Goal: Task Accomplishment & Management: Manage account settings

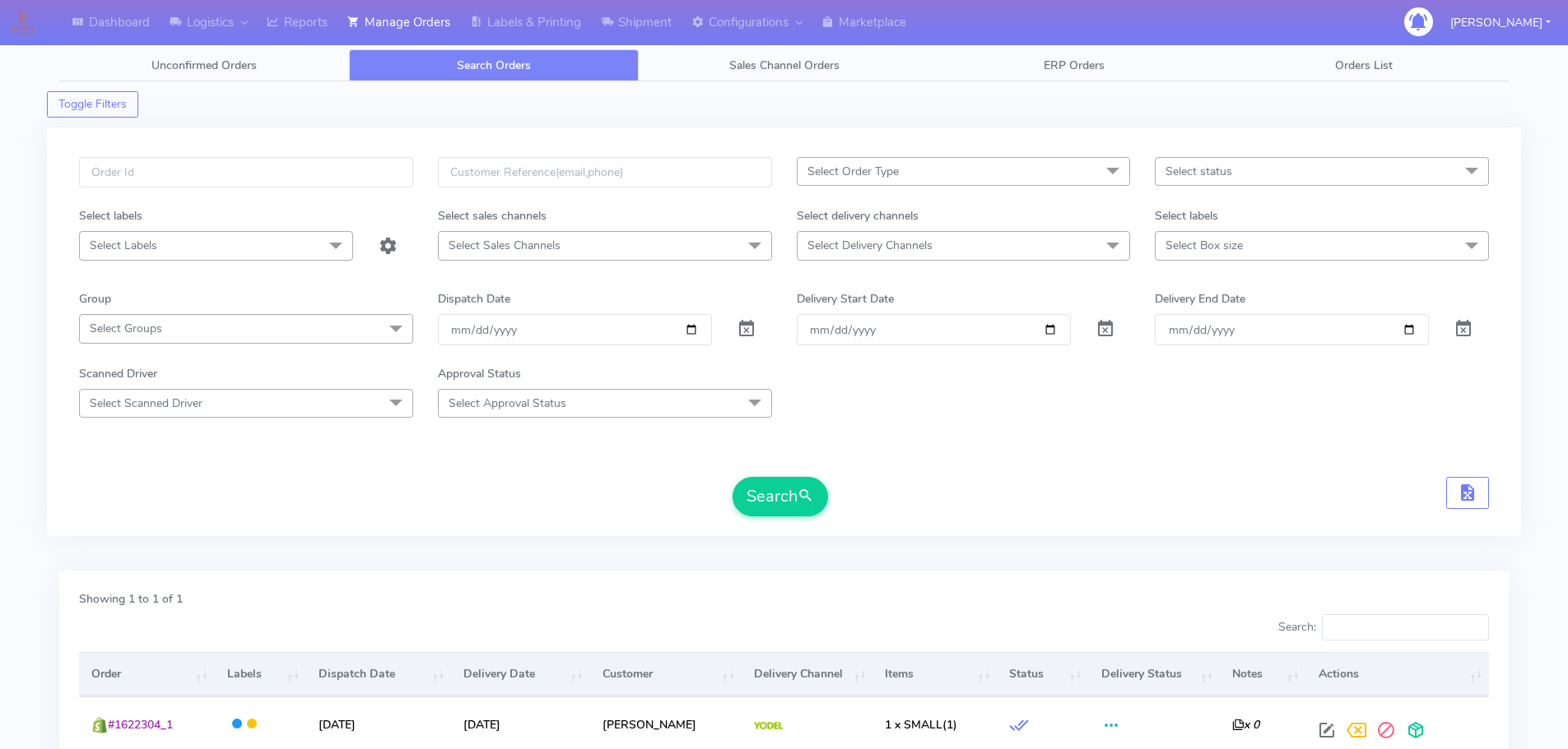
click at [341, 173] on input "text" at bounding box center [247, 172] width 334 height 30
type input "1618010"
click at [733, 477] on button "Search" at bounding box center [780, 497] width 96 height 40
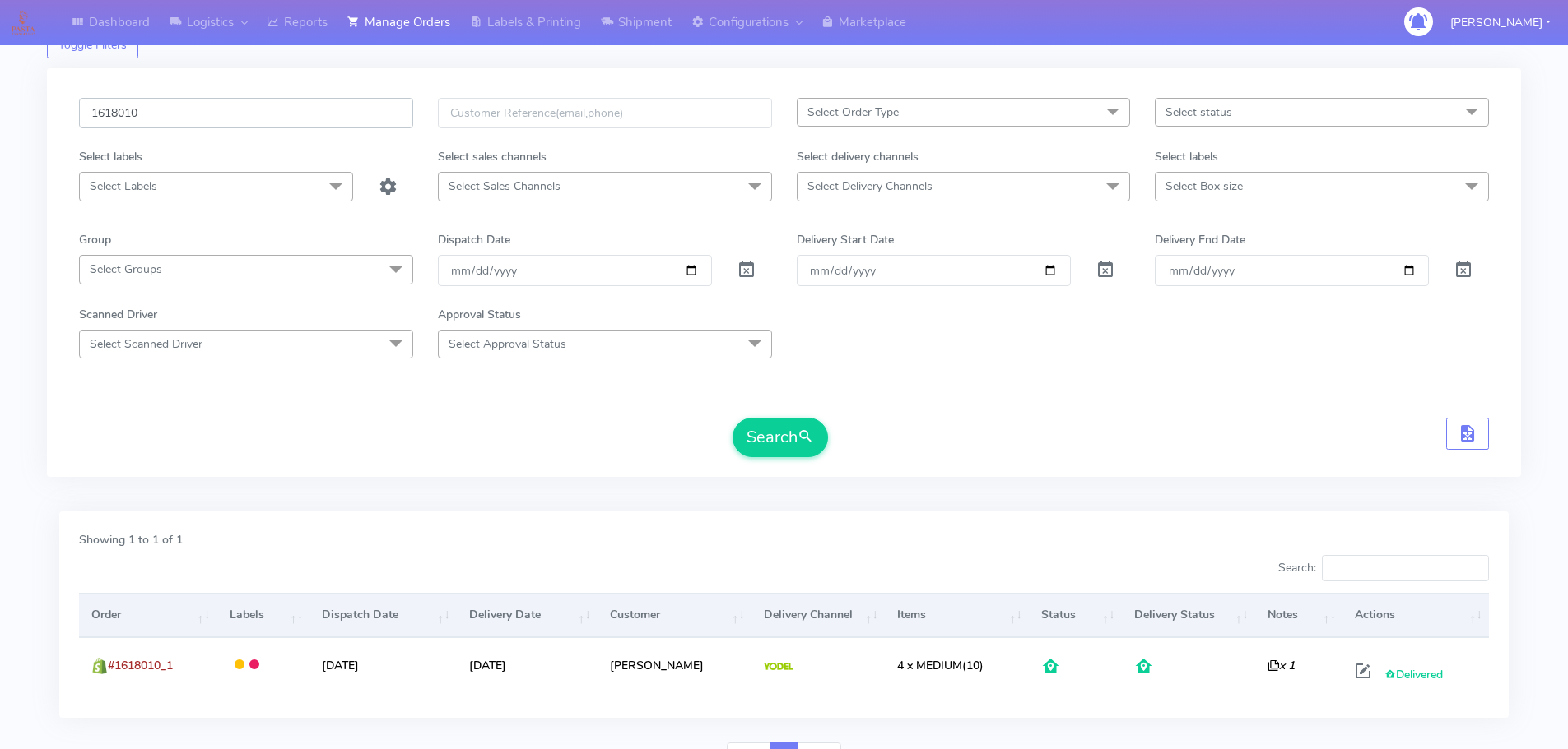
scroll to position [144, 0]
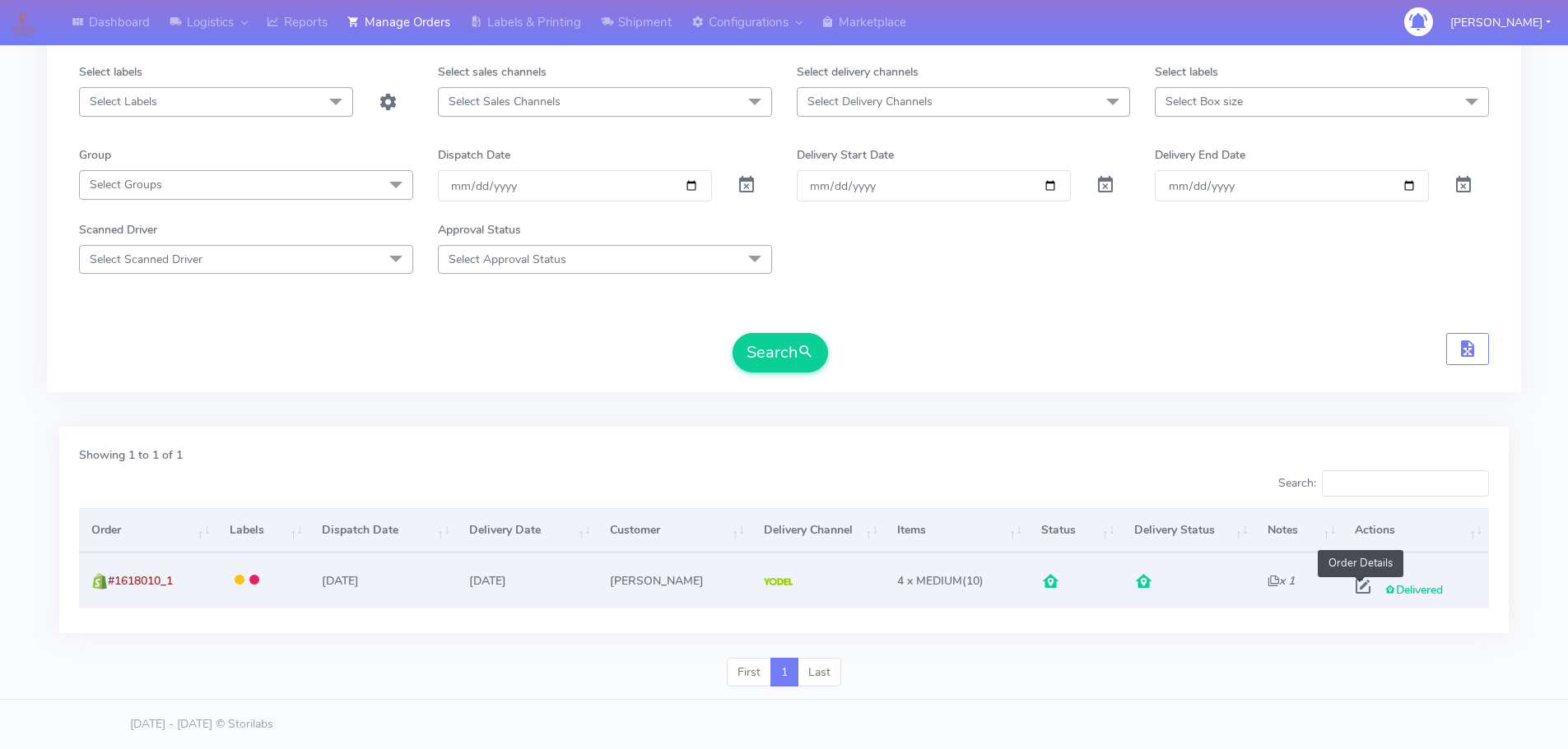
click at [1362, 589] on span at bounding box center [1362, 591] width 30 height 15
select select "5"
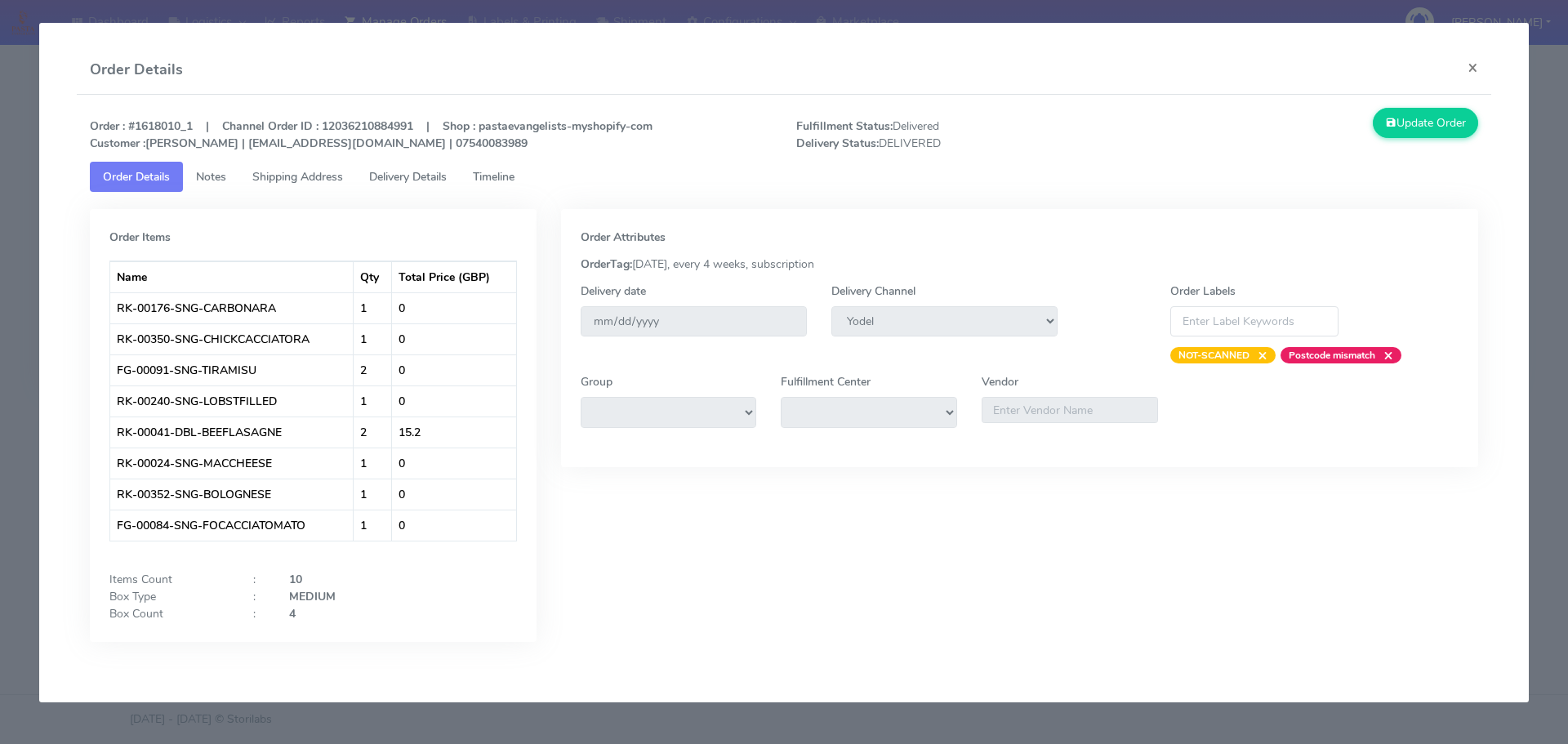
click at [496, 182] on span "Timeline" at bounding box center [493, 177] width 41 height 15
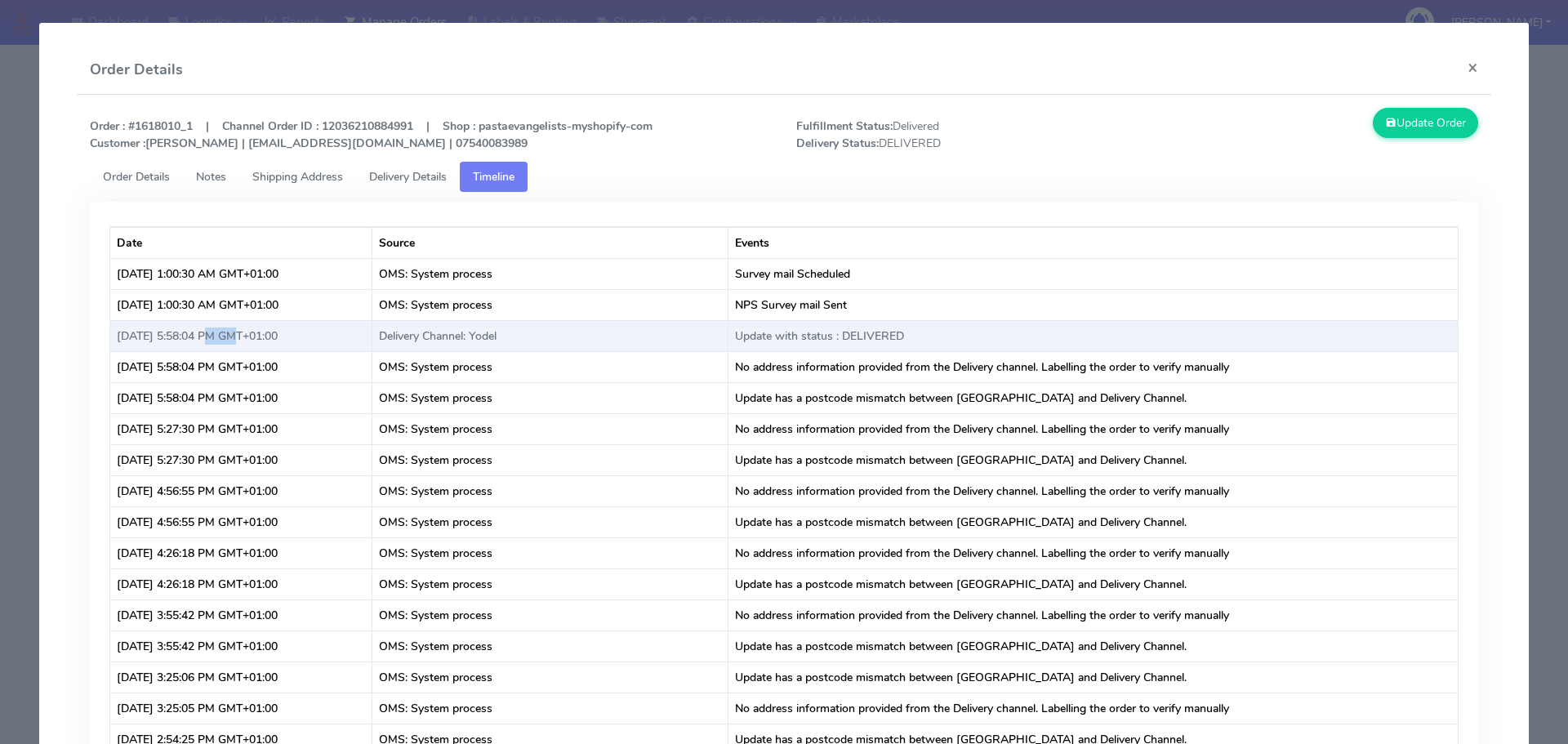
drag, startPoint x: 203, startPoint y: 334, endPoint x: 226, endPoint y: 334, distance: 23.0
click at [226, 334] on td "[DATE] 5:58:04 PM GMT+01:00" at bounding box center [241, 336] width 262 height 31
copy td "5:58"
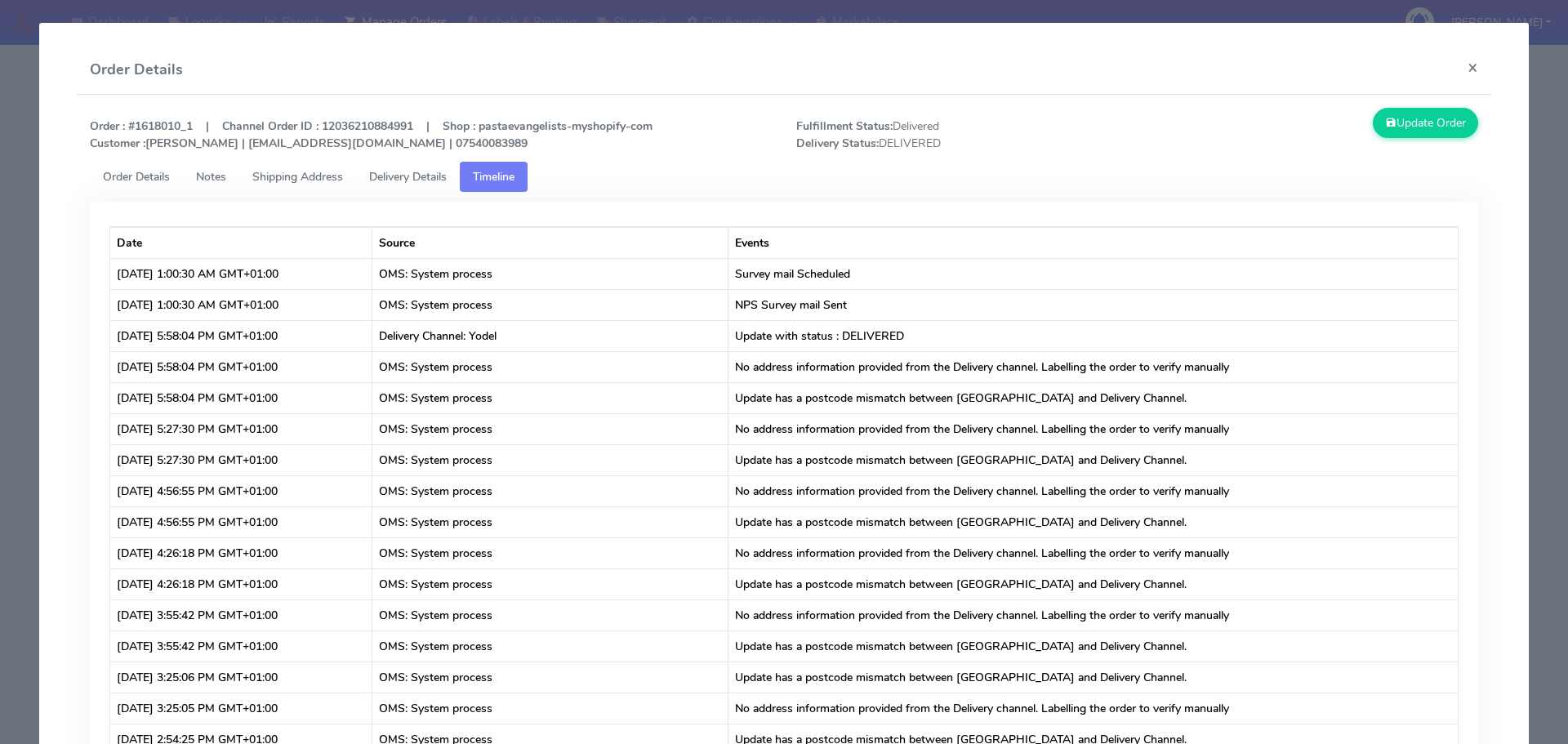
click at [0, 221] on modal-container "Order Details × Order : #1618010_1 | Channel Order ID : 12036210884991 | Shop :…" at bounding box center [784, 372] width 1568 height 744
